Goal: Complete application form: Complete application form

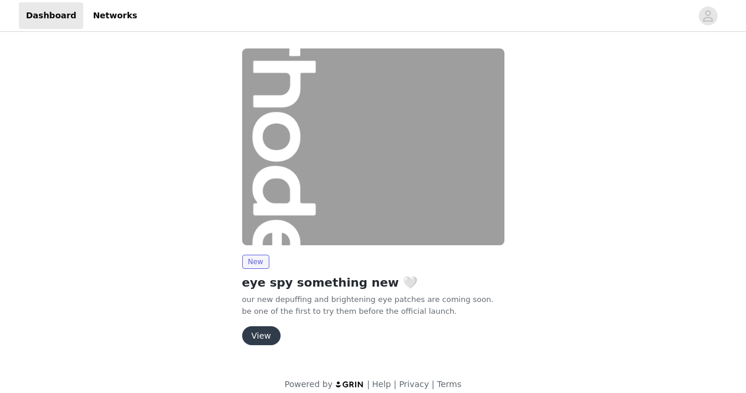
click at [264, 338] on button "View" at bounding box center [261, 335] width 38 height 19
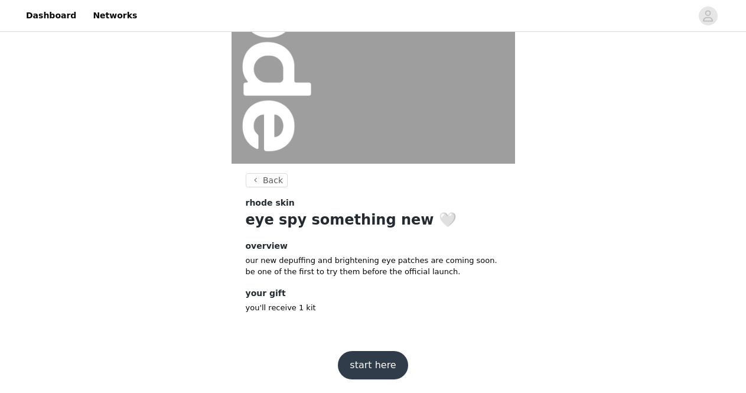
scroll to position [155, 0]
click at [375, 361] on button "start here" at bounding box center [373, 364] width 70 height 28
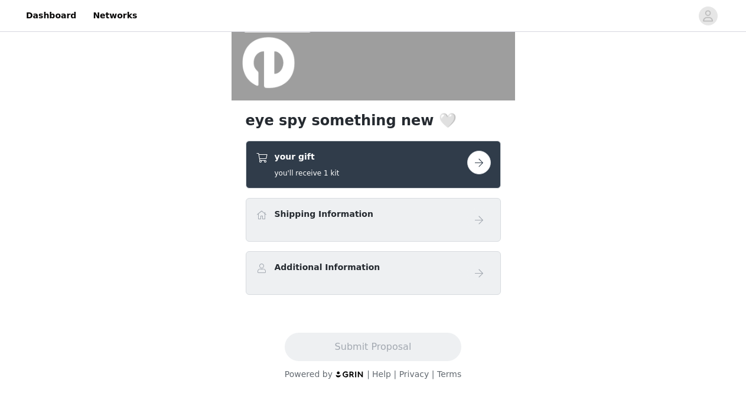
scroll to position [220, 0]
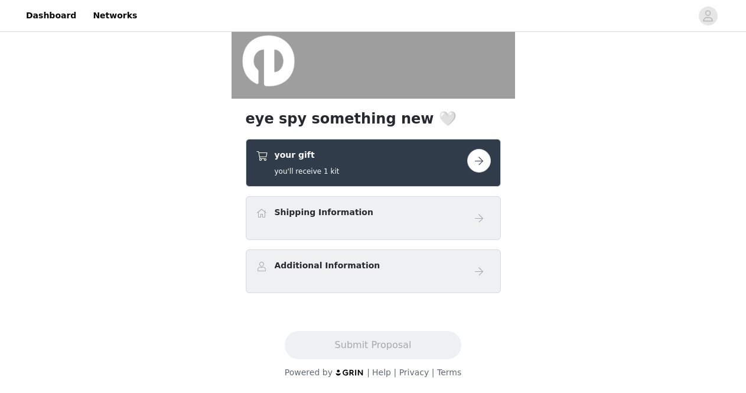
click at [483, 168] on button "button" at bounding box center [479, 161] width 24 height 24
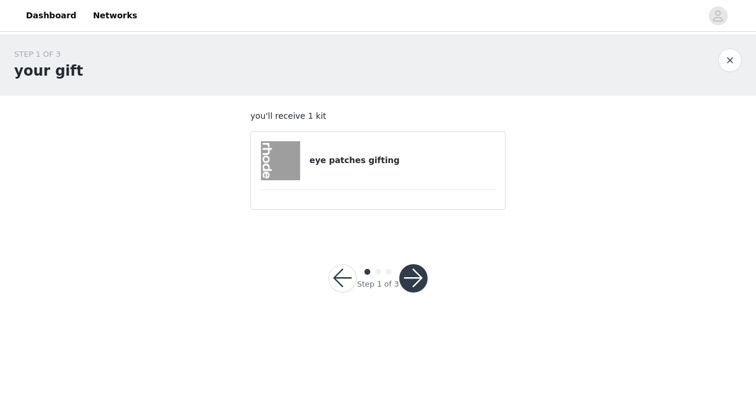
click at [422, 266] on div at bounding box center [413, 278] width 28 height 28
click at [419, 273] on button "button" at bounding box center [413, 278] width 28 height 28
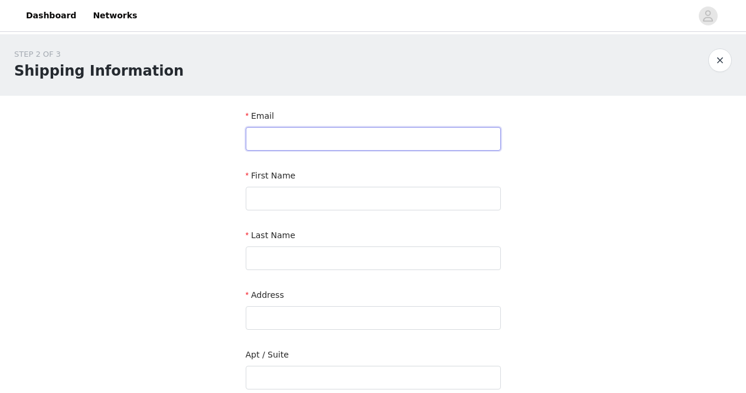
click at [306, 133] on input "text" at bounding box center [373, 139] width 255 height 24
type input "[EMAIL_ADDRESS][DOMAIN_NAME]"
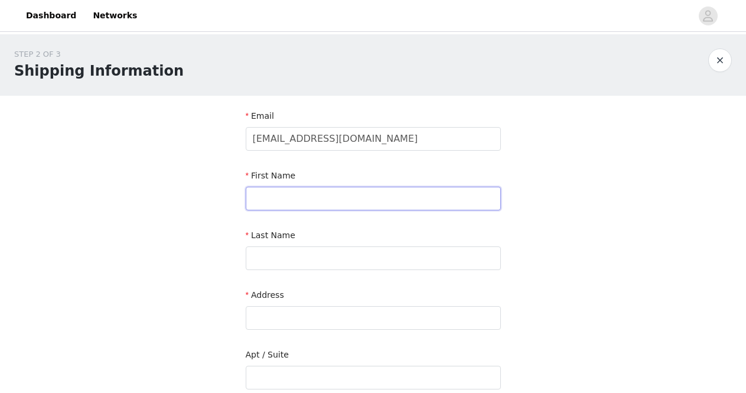
type input "Vivien"
type input "Chuang"
type input "[STREET_ADDRESS]"
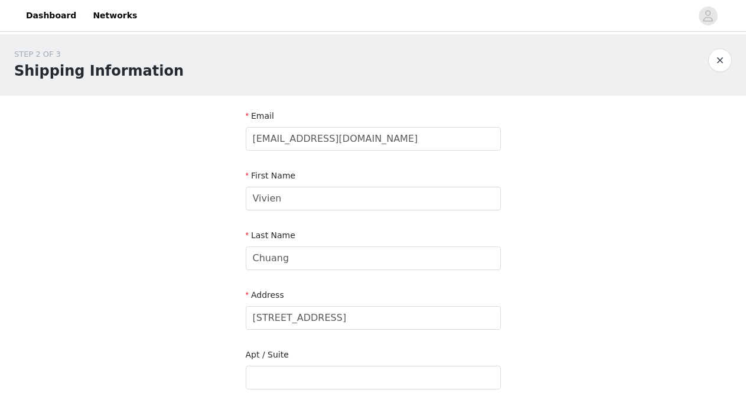
type input "[GEOGRAPHIC_DATA]"
type input "v6m 3m6"
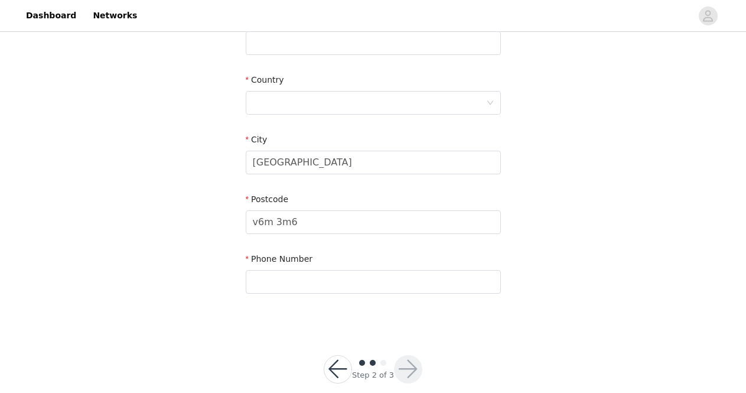
scroll to position [352, 0]
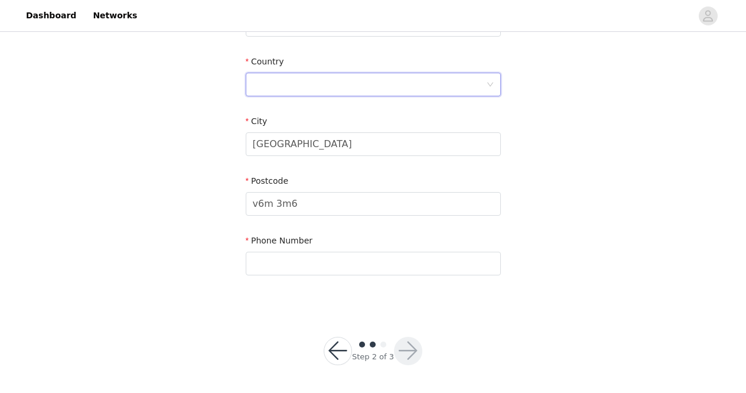
drag, startPoint x: 260, startPoint y: 83, endPoint x: 266, endPoint y: 94, distance: 12.7
click at [260, 83] on div at bounding box center [369, 84] width 233 height 22
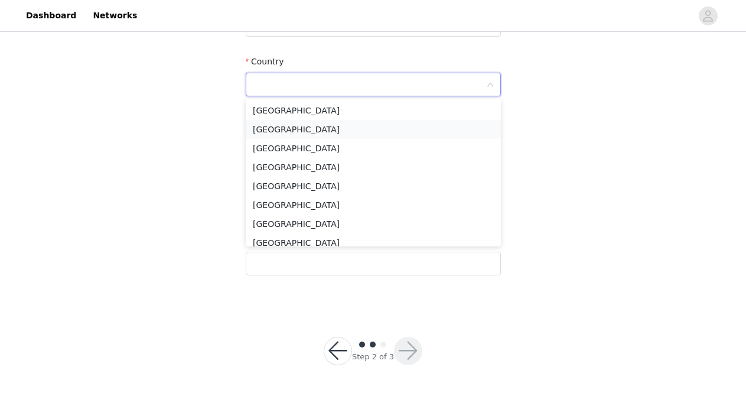
click at [284, 129] on li "[GEOGRAPHIC_DATA]" at bounding box center [373, 129] width 255 height 19
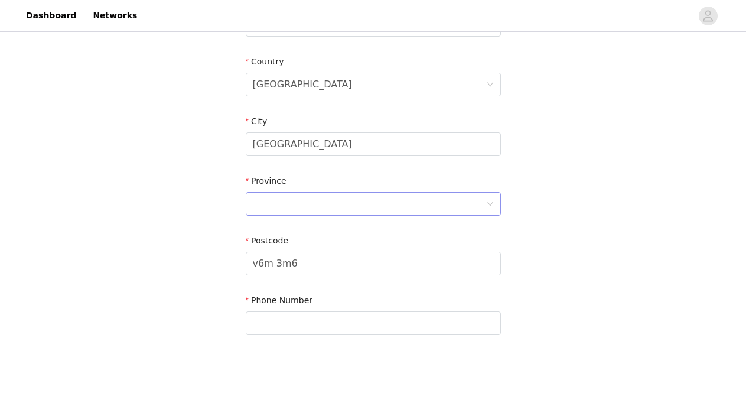
click at [303, 207] on div at bounding box center [369, 203] width 233 height 22
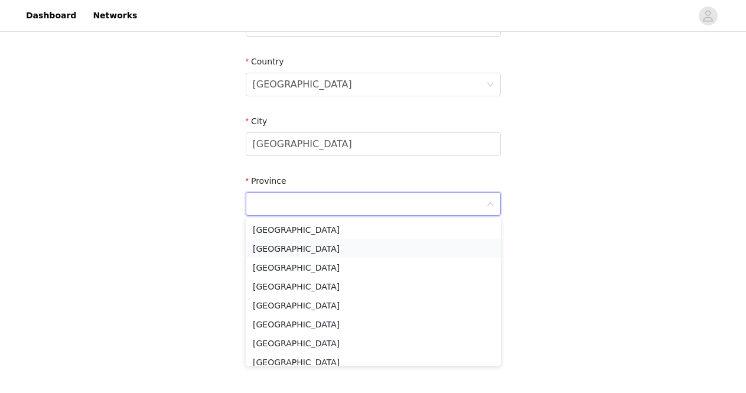
click at [303, 248] on li "[GEOGRAPHIC_DATA]" at bounding box center [373, 248] width 255 height 19
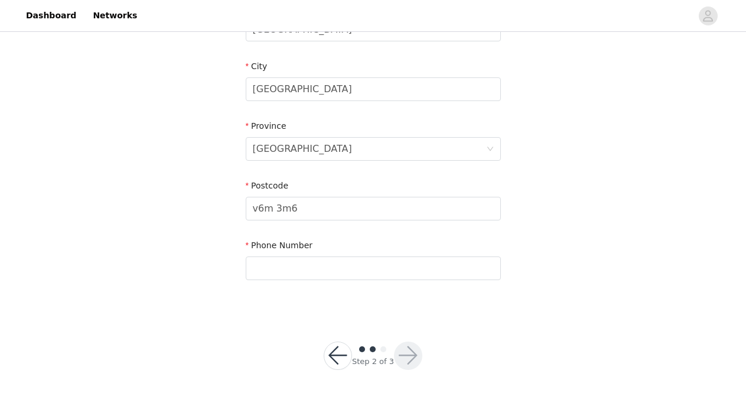
scroll to position [412, 0]
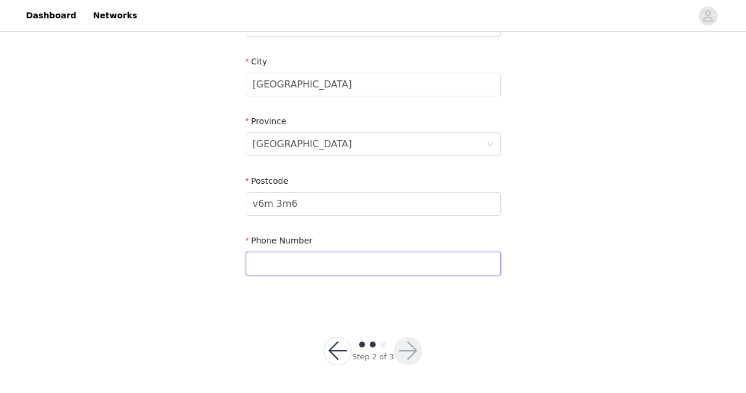
click at [308, 263] on input "text" at bounding box center [373, 263] width 255 height 24
type input "6047792966"
click at [417, 353] on button "button" at bounding box center [408, 350] width 28 height 28
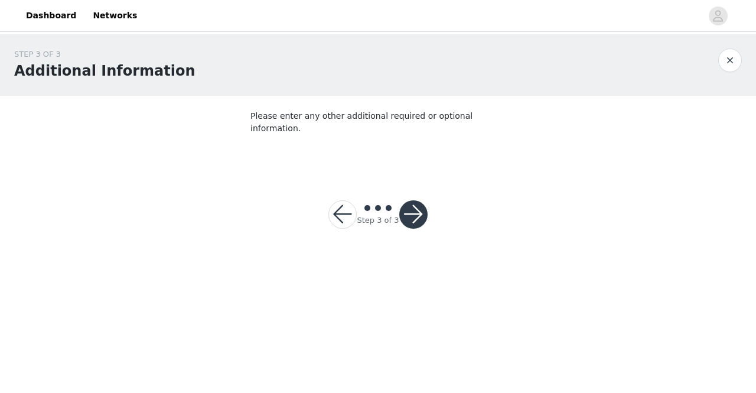
click at [413, 202] on button "button" at bounding box center [413, 214] width 28 height 28
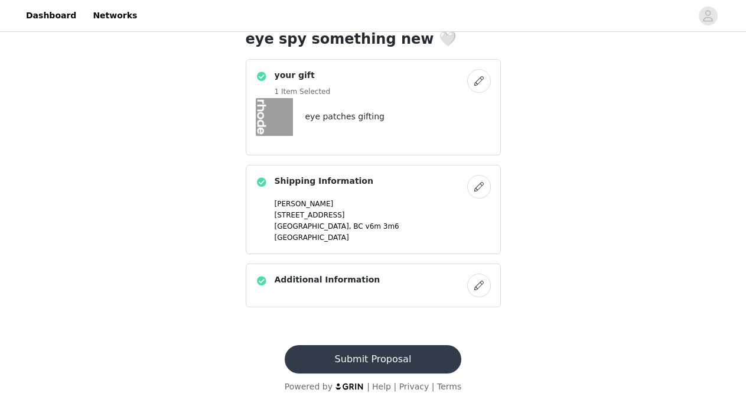
scroll to position [313, 0]
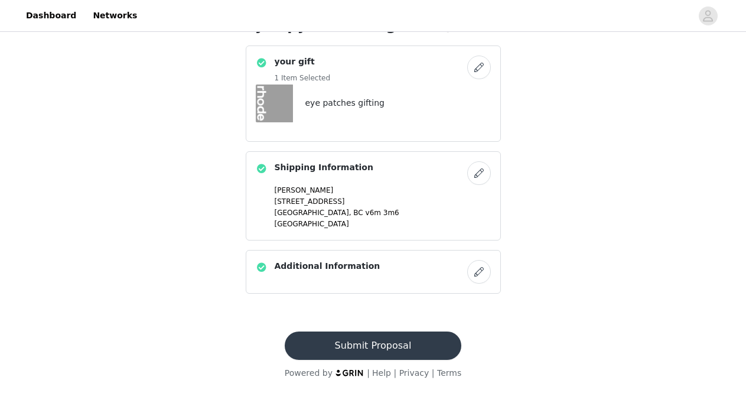
click at [390, 348] on button "Submit Proposal" at bounding box center [373, 345] width 177 height 28
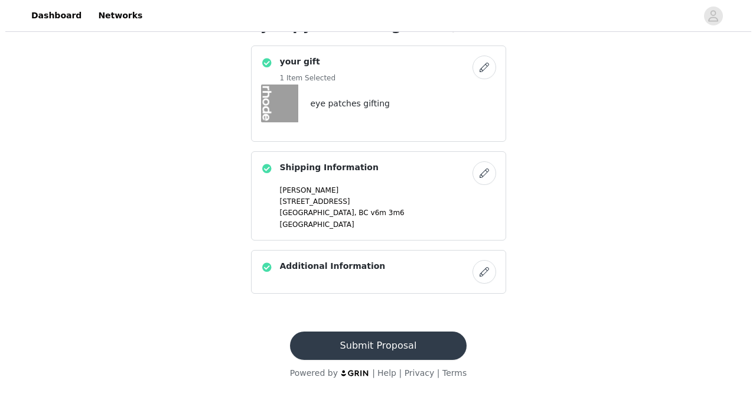
scroll to position [0, 0]
